Goal: Check status: Check status

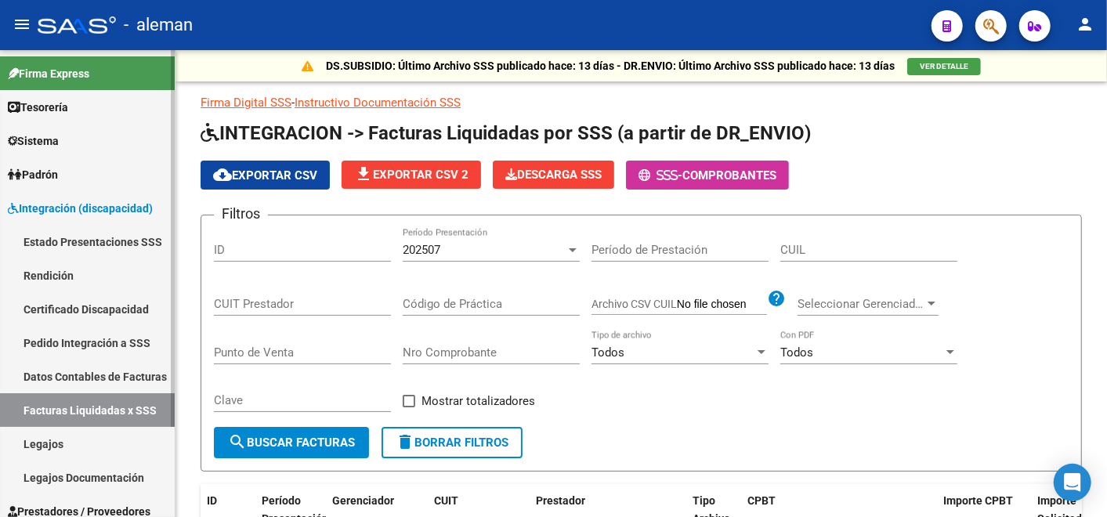
click at [89, 353] on link "Pedido Integración a SSS" at bounding box center [87, 343] width 175 height 34
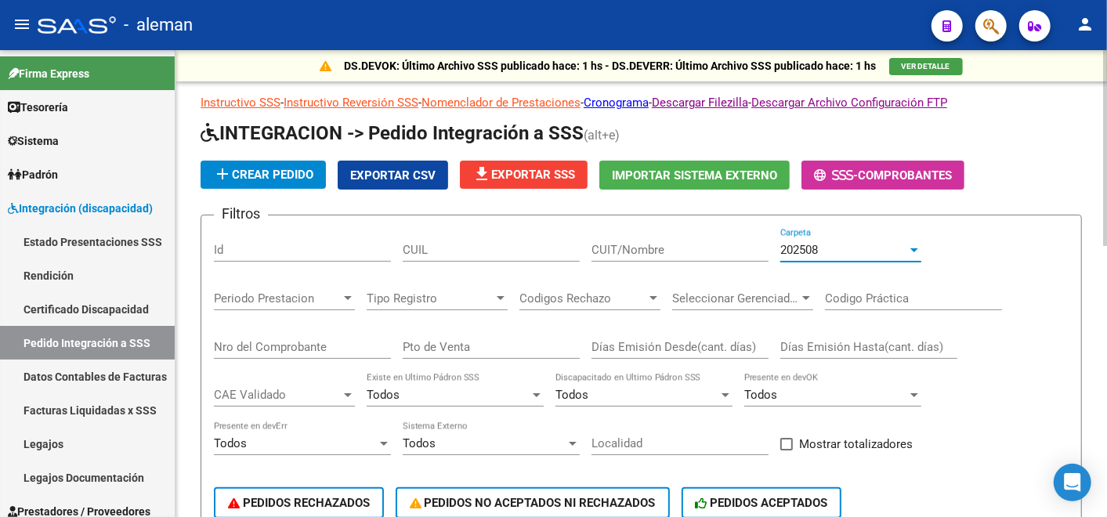
click at [859, 255] on div "202508" at bounding box center [843, 250] width 127 height 14
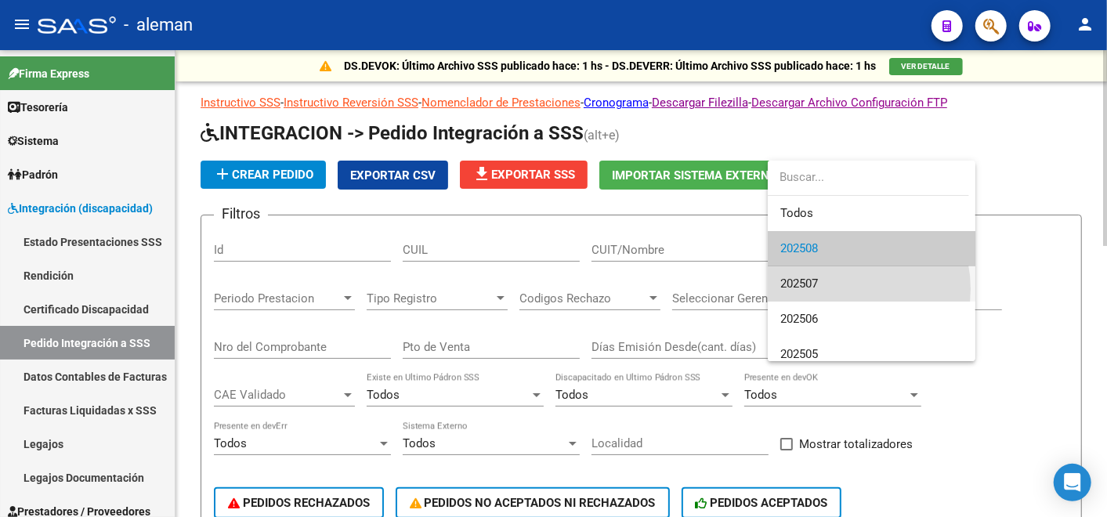
click at [834, 288] on span "202507" at bounding box center [871, 283] width 183 height 35
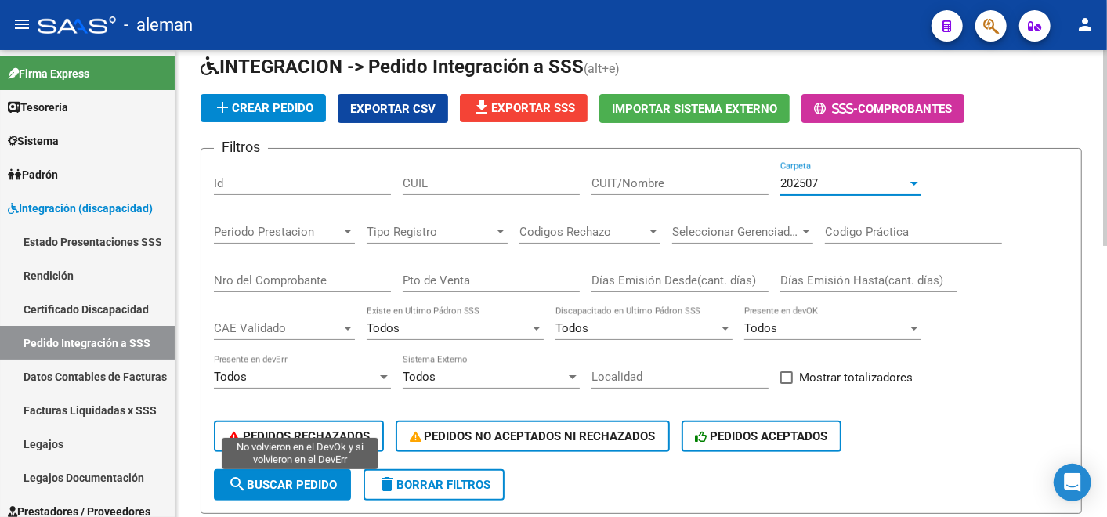
scroll to position [87, 0]
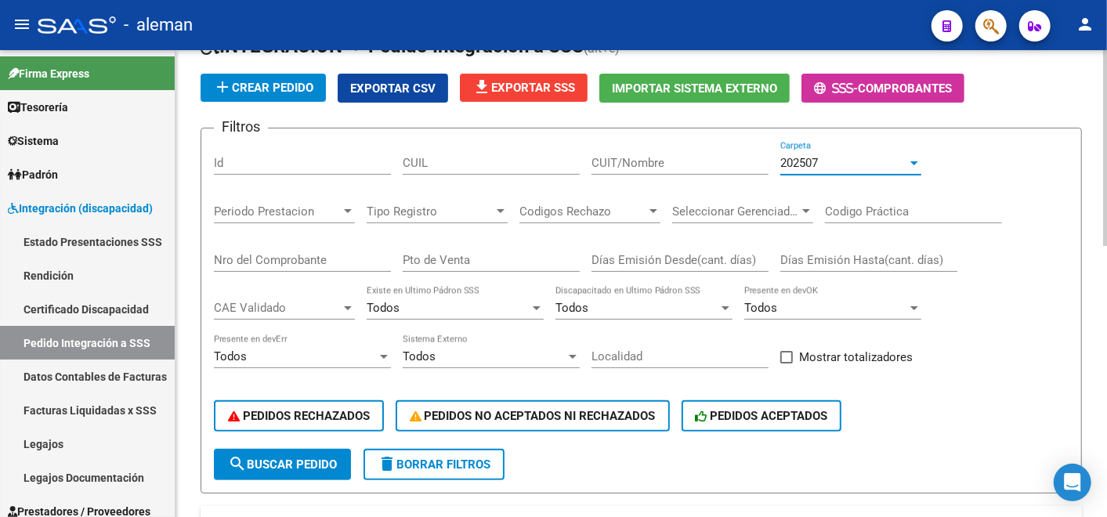
click at [298, 454] on button "search Buscar Pedido" at bounding box center [282, 464] width 137 height 31
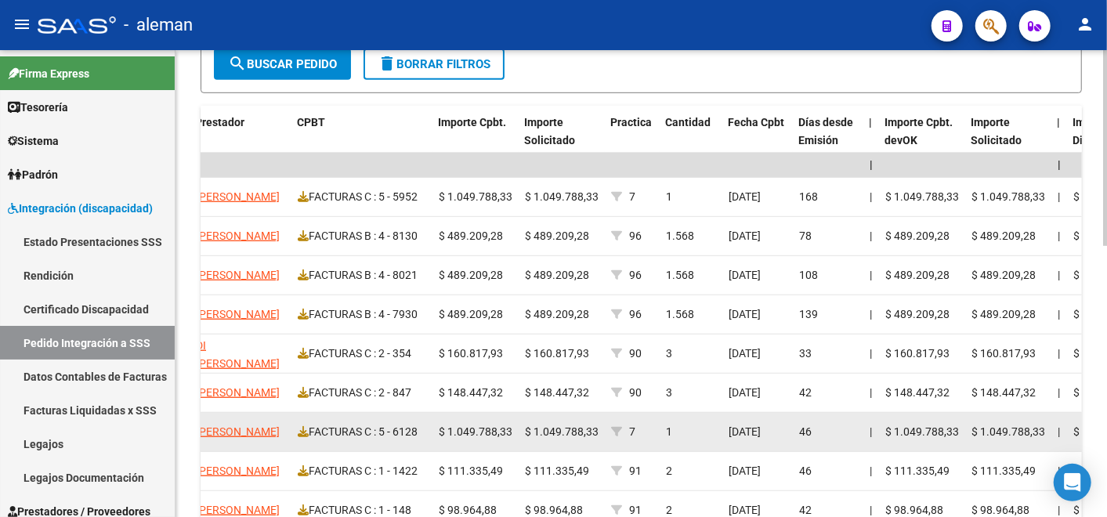
scroll to position [472, 0]
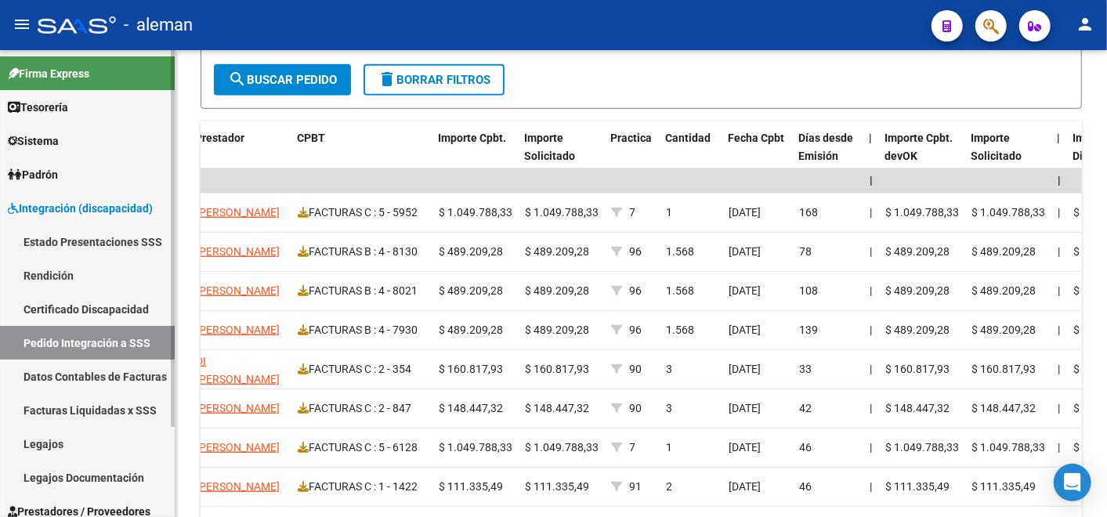
click at [49, 404] on link "Facturas Liquidadas x SSS" at bounding box center [87, 410] width 175 height 34
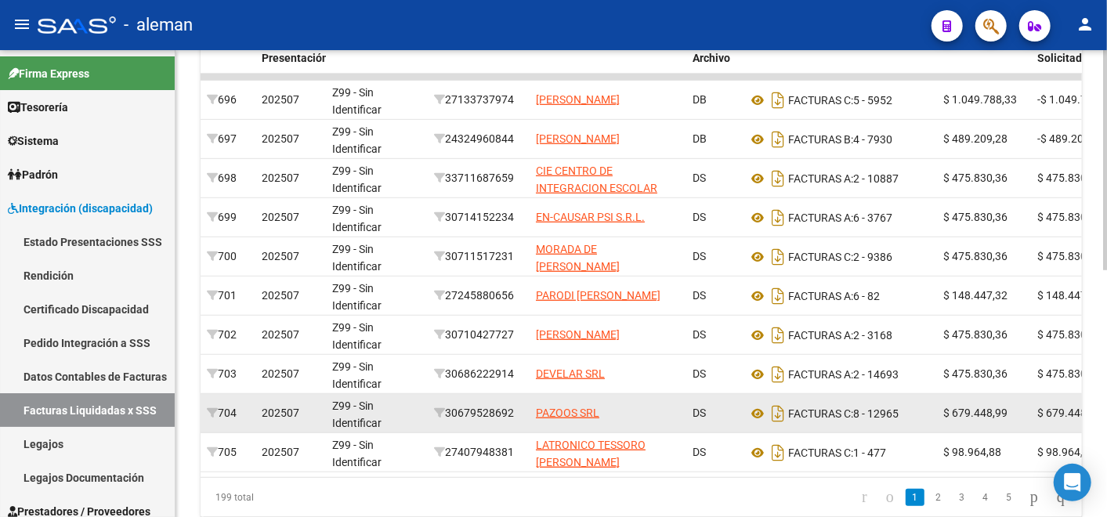
scroll to position [472, 0]
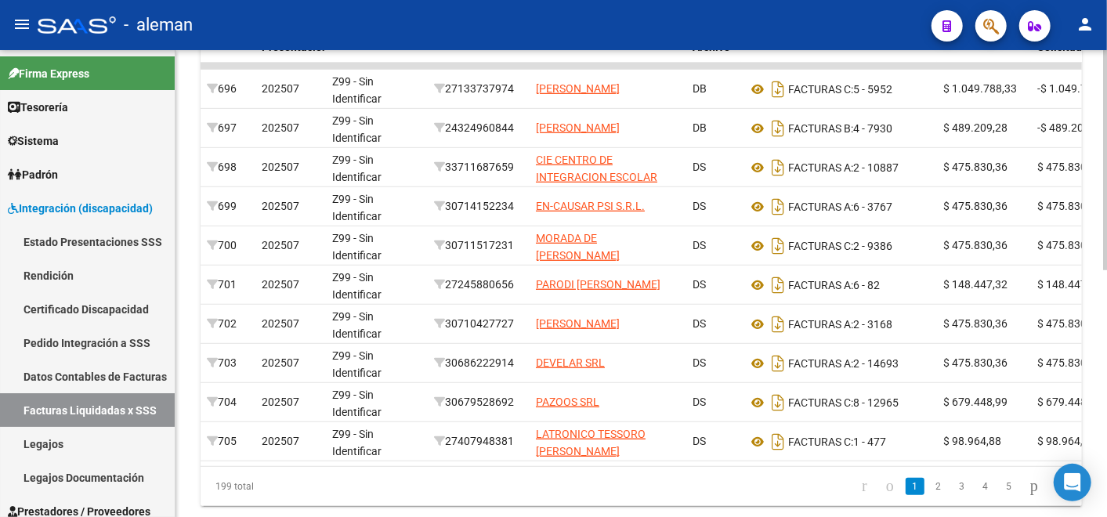
drag, startPoint x: 580, startPoint y: 462, endPoint x: 595, endPoint y: 466, distance: 16.1
click at [595, 466] on datatable-body "696 202507 Z99 - Sin Identificar 27133737974 [PERSON_NAME] DB FACTURAS C: 5 - 5…" at bounding box center [641, 264] width 881 height 403
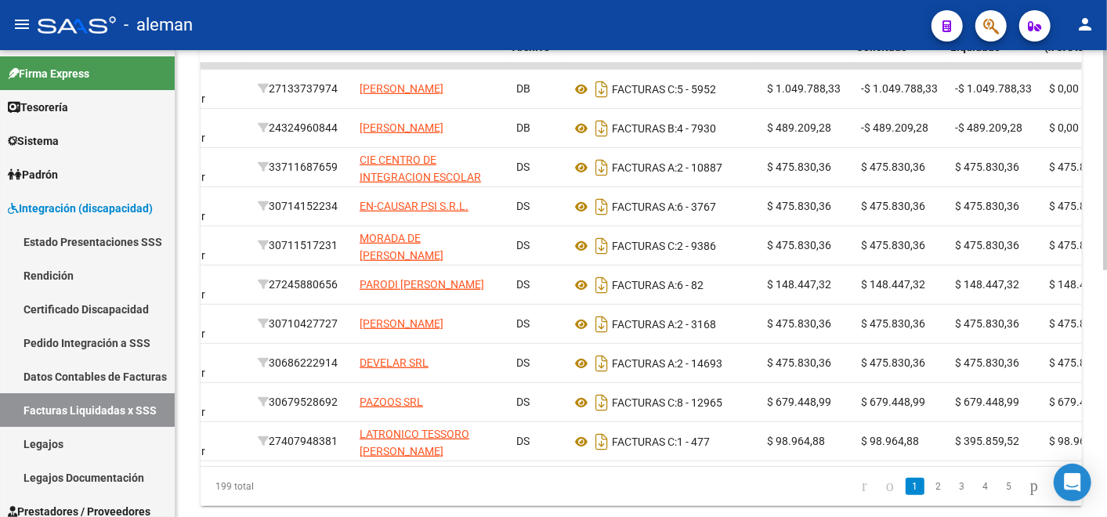
scroll to position [0, 180]
